Goal: Obtain resource: Obtain resource

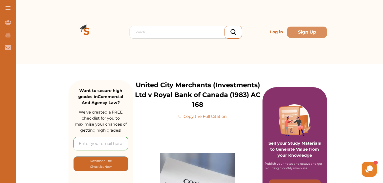
click at [199, 118] on p "Copy the Full Citation" at bounding box center [202, 116] width 49 height 6
click at [190, 117] on p "Copy the Full Citation" at bounding box center [202, 116] width 49 height 6
click at [224, 117] on p "Copy the Full Citation" at bounding box center [202, 116] width 49 height 6
click at [179, 117] on icon at bounding box center [180, 116] width 3 height 3
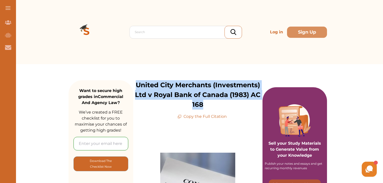
drag, startPoint x: 135, startPoint y: 82, endPoint x: 219, endPoint y: 103, distance: 87.2
click at [219, 103] on p "United City Merchants (Investments) Ltd v Royal Bank of Canada (1983) AC 168" at bounding box center [197, 94] width 129 height 29
copy p "United City Merchants (Investments) Ltd v Royal Bank of Canada (1983) AC 168"
